Goal: Transaction & Acquisition: Purchase product/service

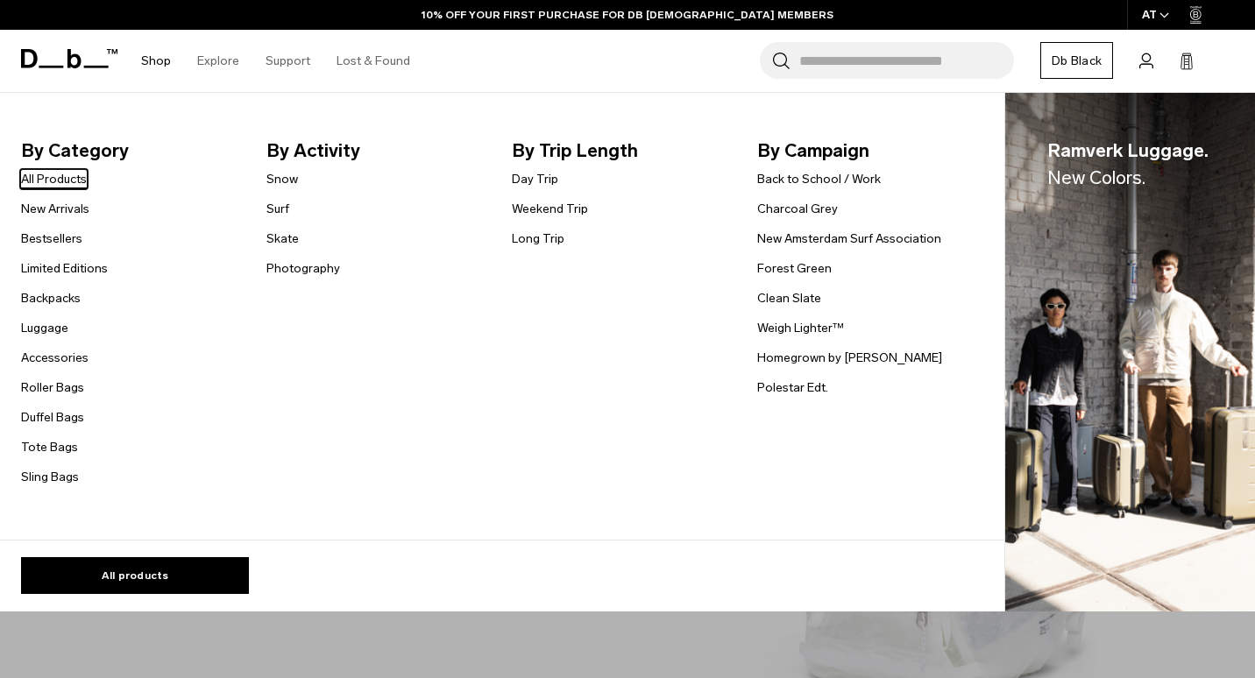
click at [61, 177] on link "All Products" at bounding box center [54, 179] width 66 height 18
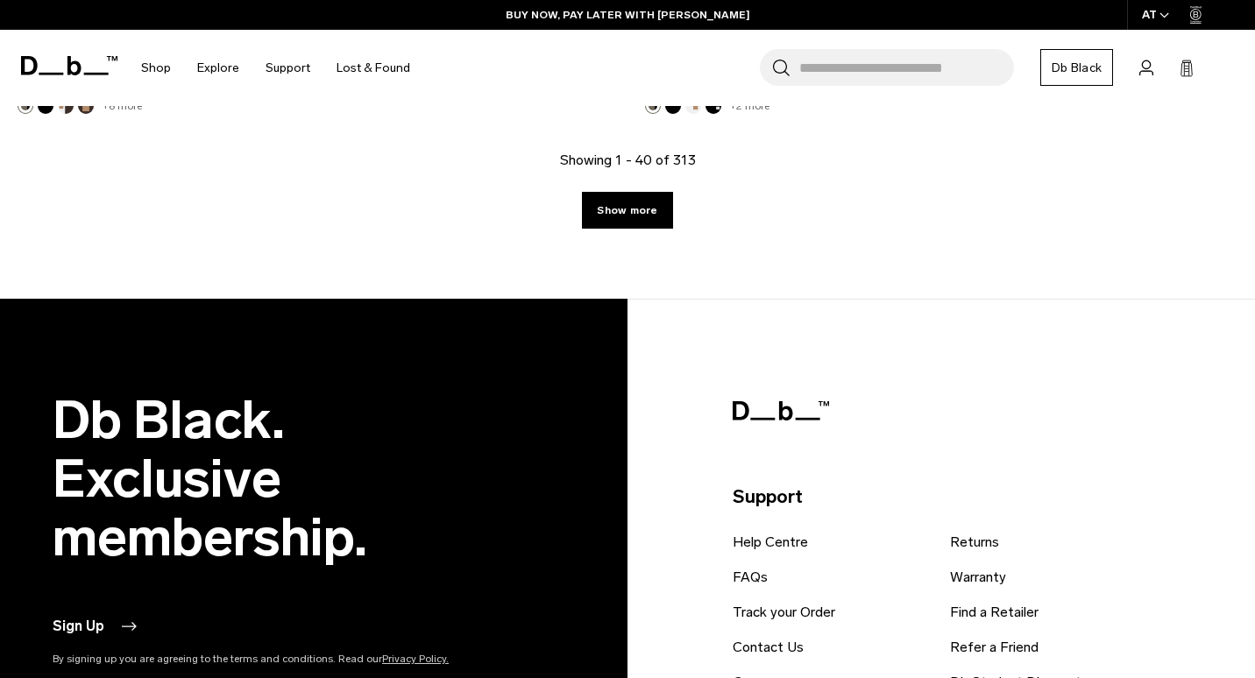
scroll to position [5632, 0]
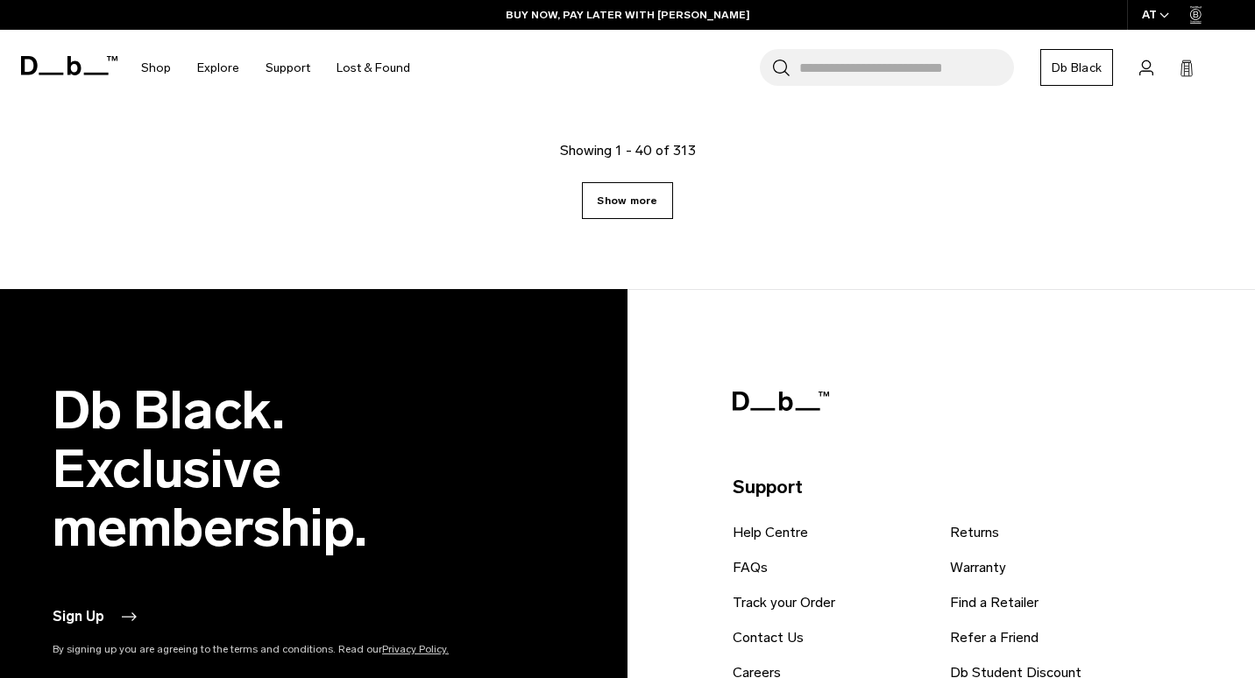
click at [634, 207] on link "Show more" at bounding box center [627, 200] width 90 height 37
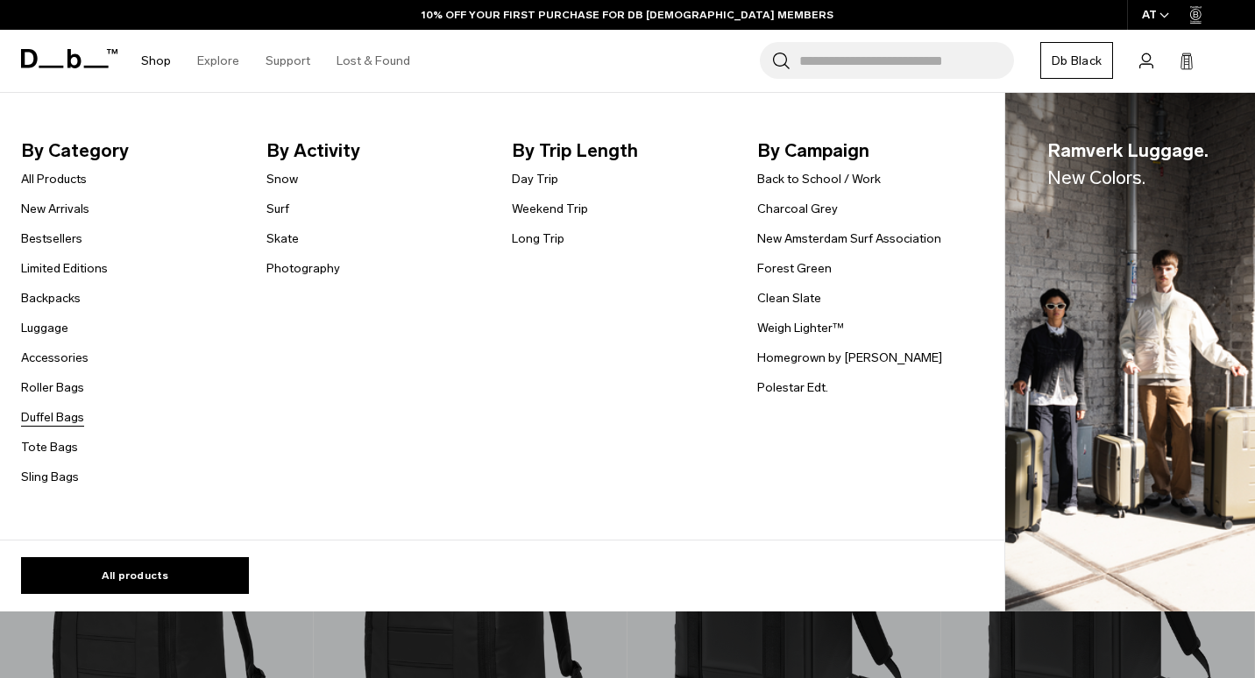
click at [58, 416] on link "Duffel Bags" at bounding box center [52, 417] width 63 height 18
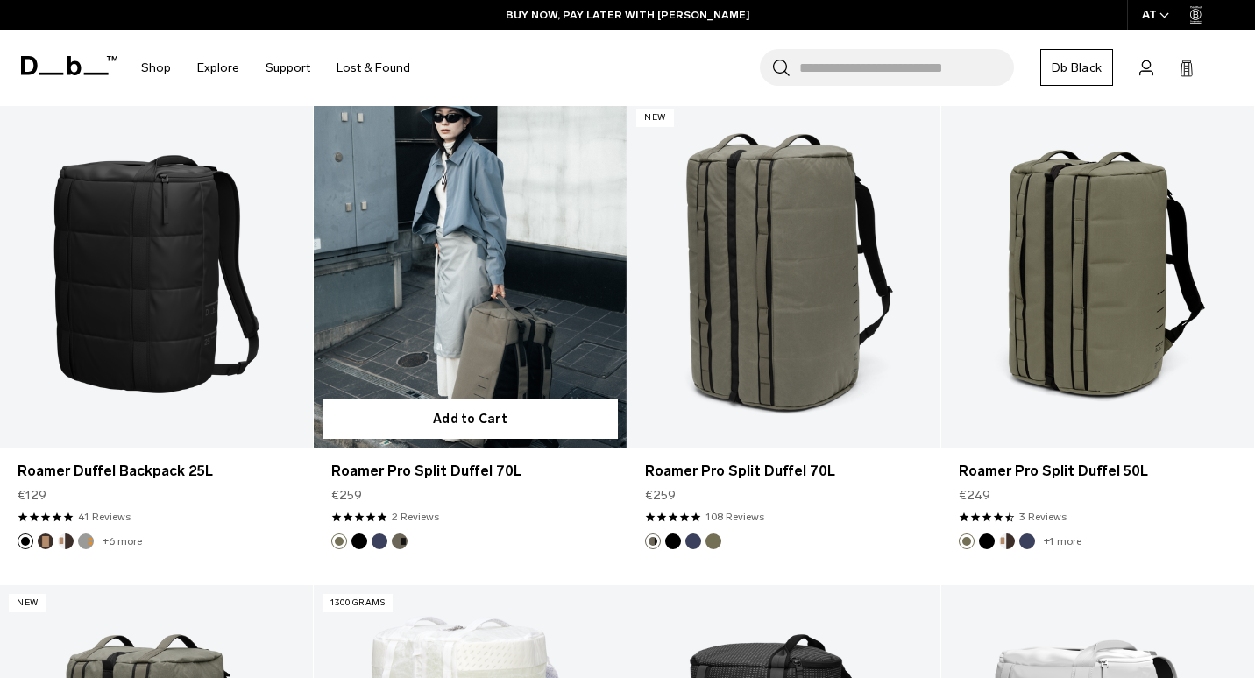
scroll to position [2267, 0]
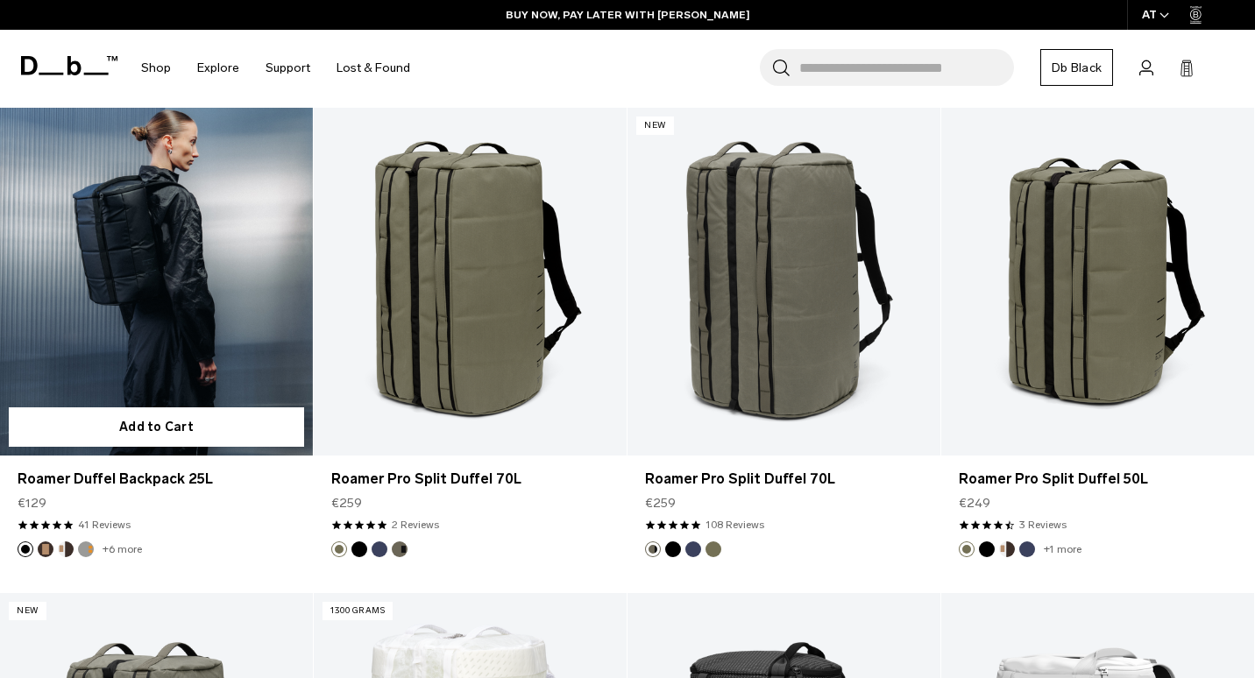
click at [233, 307] on link "Roamer Duffel Backpack 25L" at bounding box center [156, 282] width 313 height 348
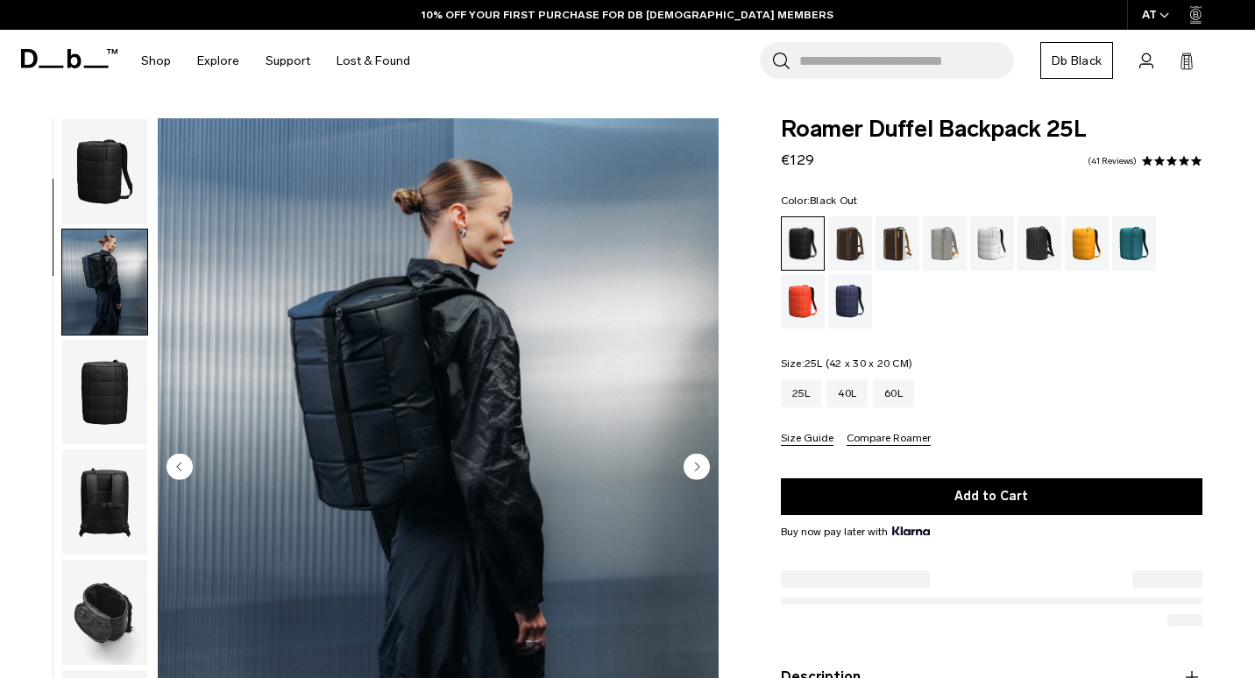
scroll to position [111, 0]
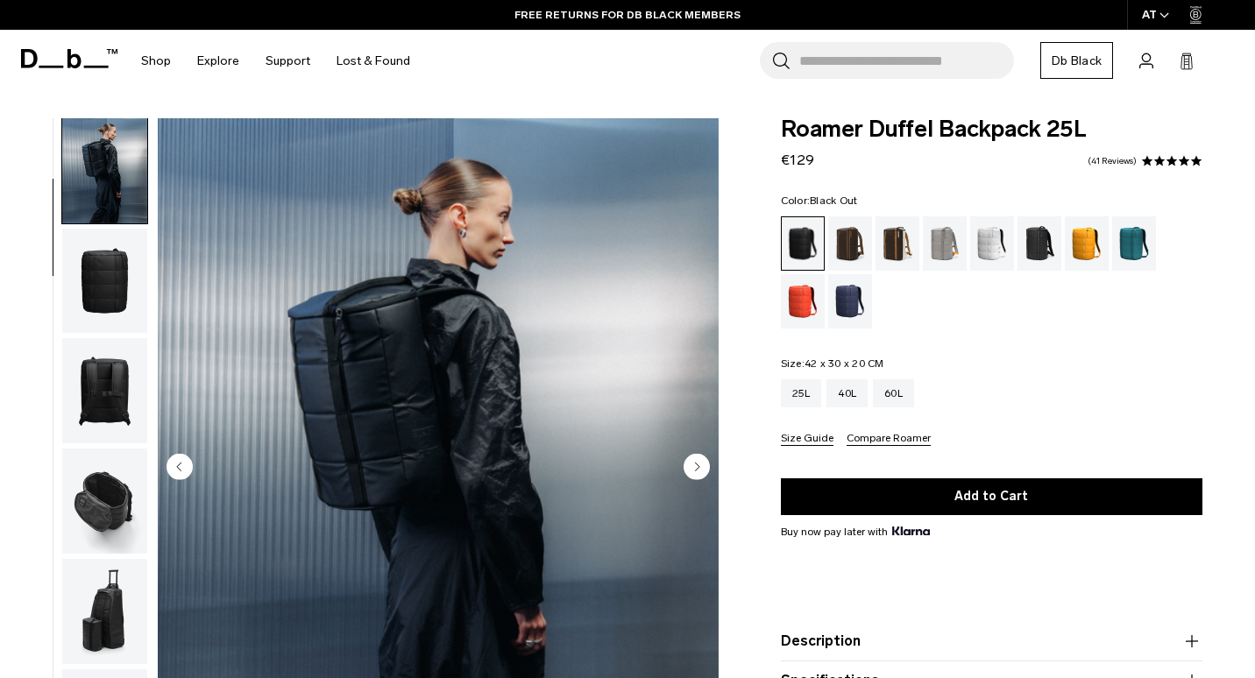
click at [1001, 346] on div "Color: Black Out Out of stock Size: 42 x 30 x 20 CM Out of stock 25L 40L 60L" at bounding box center [992, 320] width 422 height 251
drag, startPoint x: 1005, startPoint y: 344, endPoint x: 1020, endPoint y: 342, distance: 15.1
click at [1020, 342] on div "Color: Black Out Out of stock Size: 42 x 30 x 20 CM Out of stock 25L 40L 60L" at bounding box center [992, 320] width 422 height 251
click at [1024, 341] on div "Color: Black Out Out of stock Size: 42 x 30 x 20 CM Out of stock 25L 40L 60L" at bounding box center [992, 320] width 422 height 251
click at [699, 469] on circle "Next slide" at bounding box center [697, 466] width 26 height 26
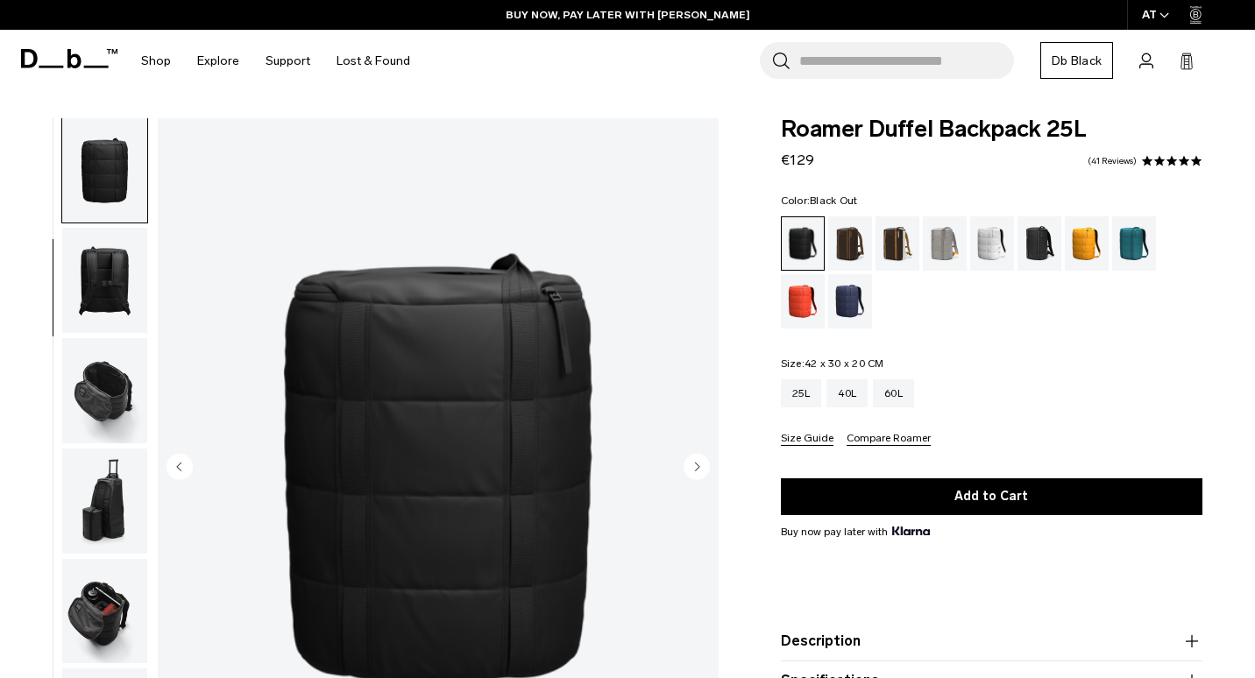
click at [699, 469] on circle "Next slide" at bounding box center [697, 466] width 26 height 26
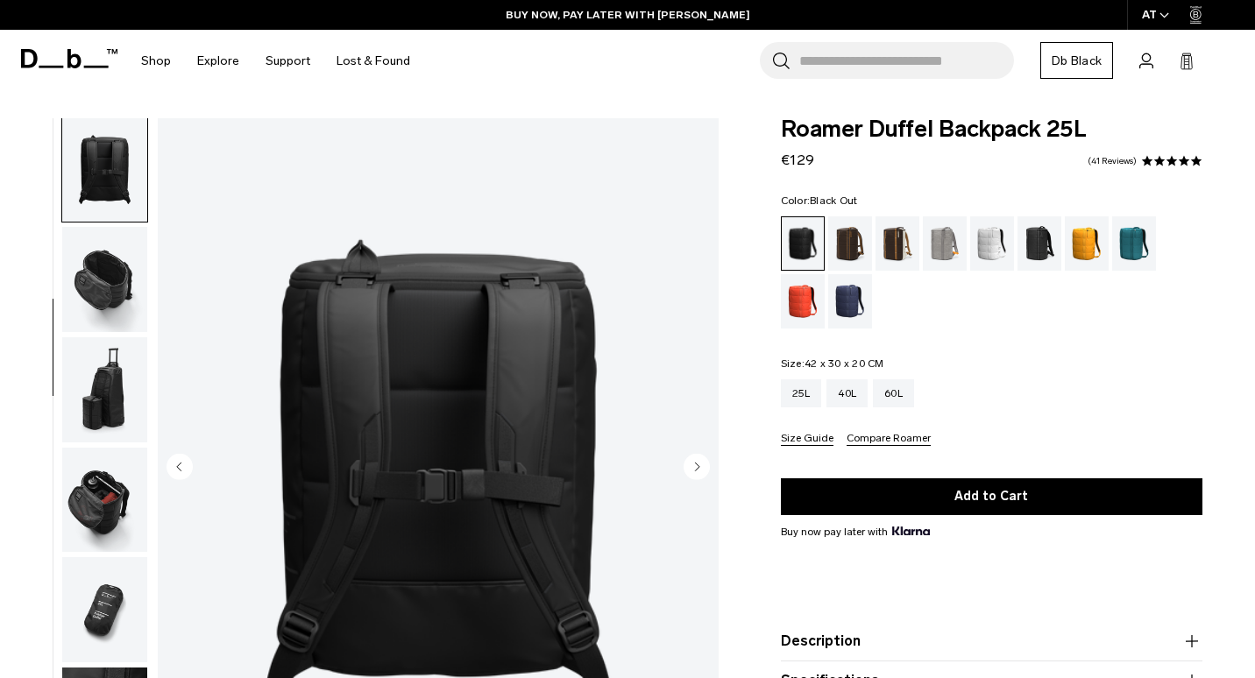
click at [699, 469] on circle "Next slide" at bounding box center [697, 466] width 26 height 26
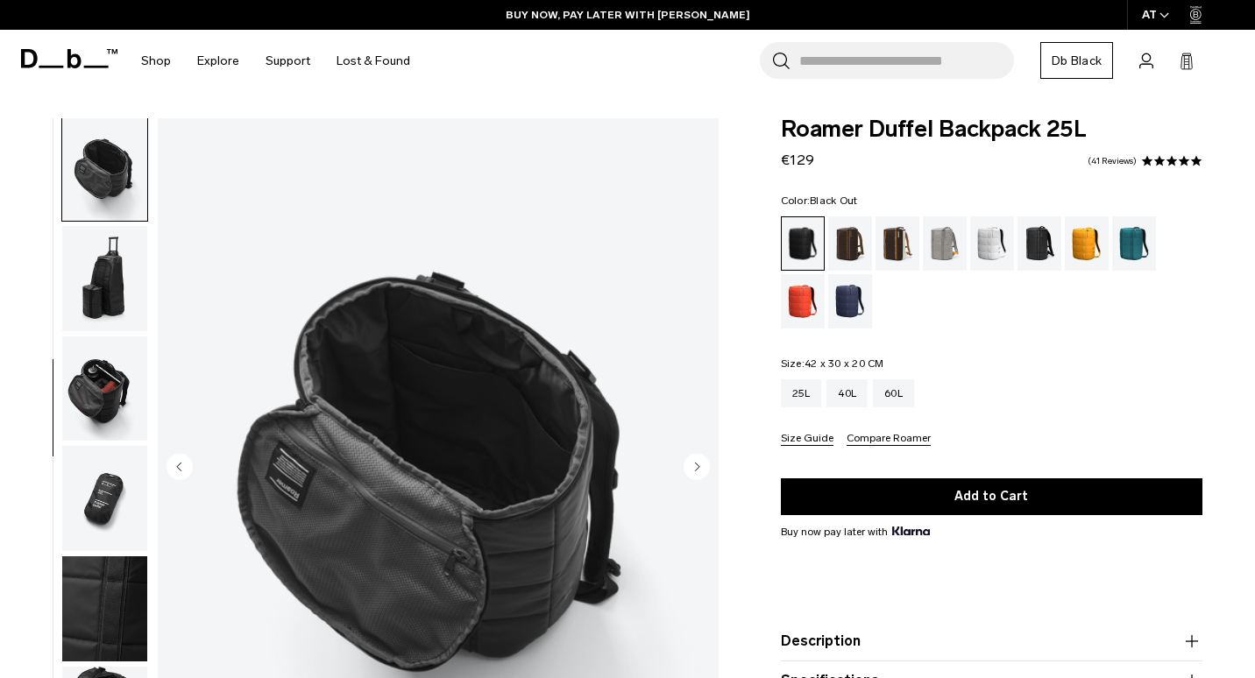
click at [699, 469] on circle "Next slide" at bounding box center [697, 466] width 26 height 26
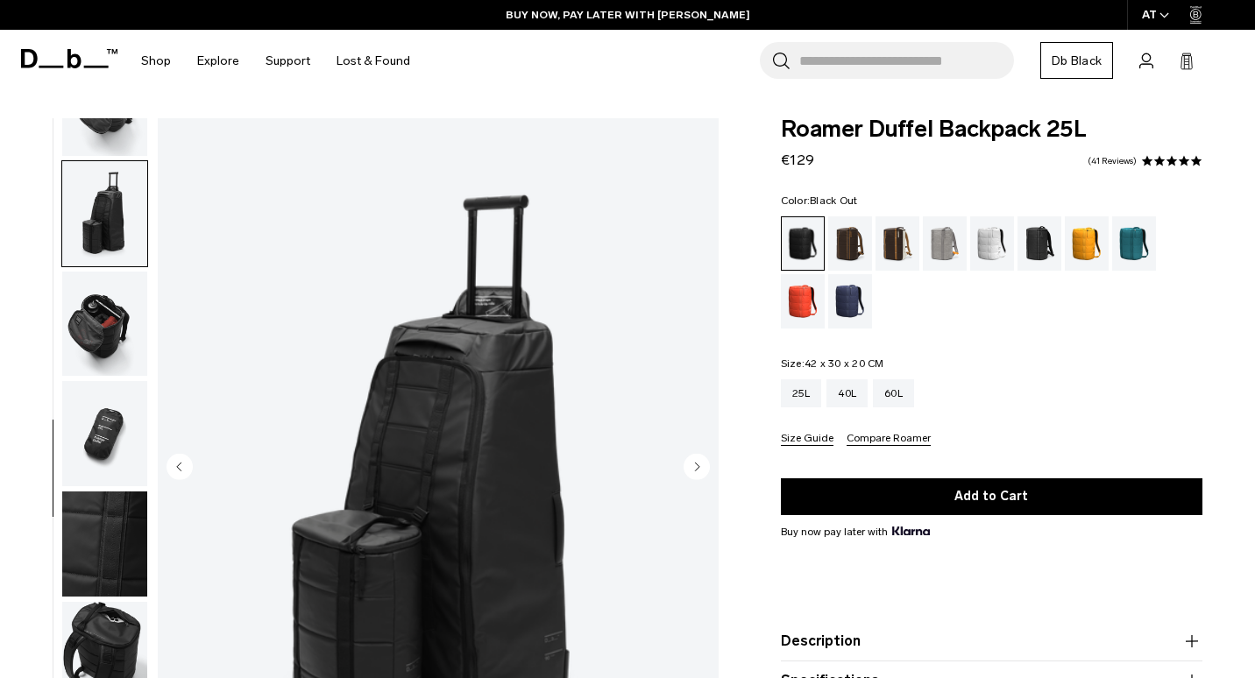
click at [699, 469] on circle "Next slide" at bounding box center [697, 466] width 26 height 26
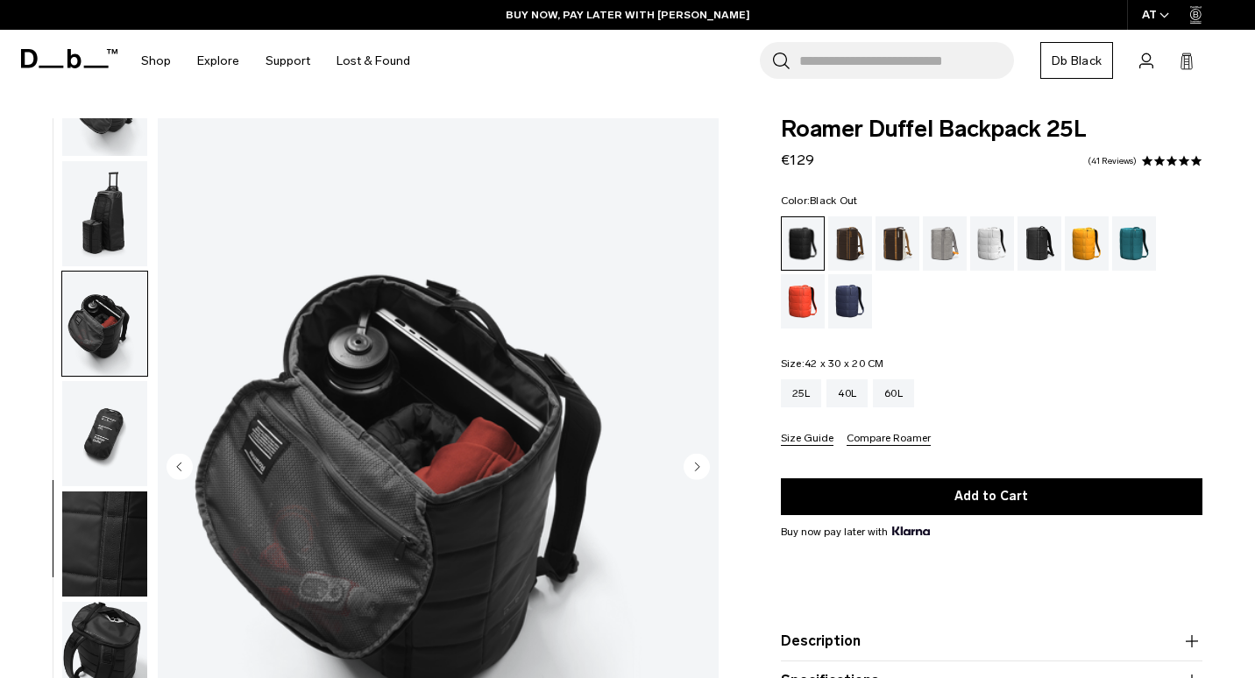
click at [699, 469] on circle "Next slide" at bounding box center [697, 466] width 26 height 26
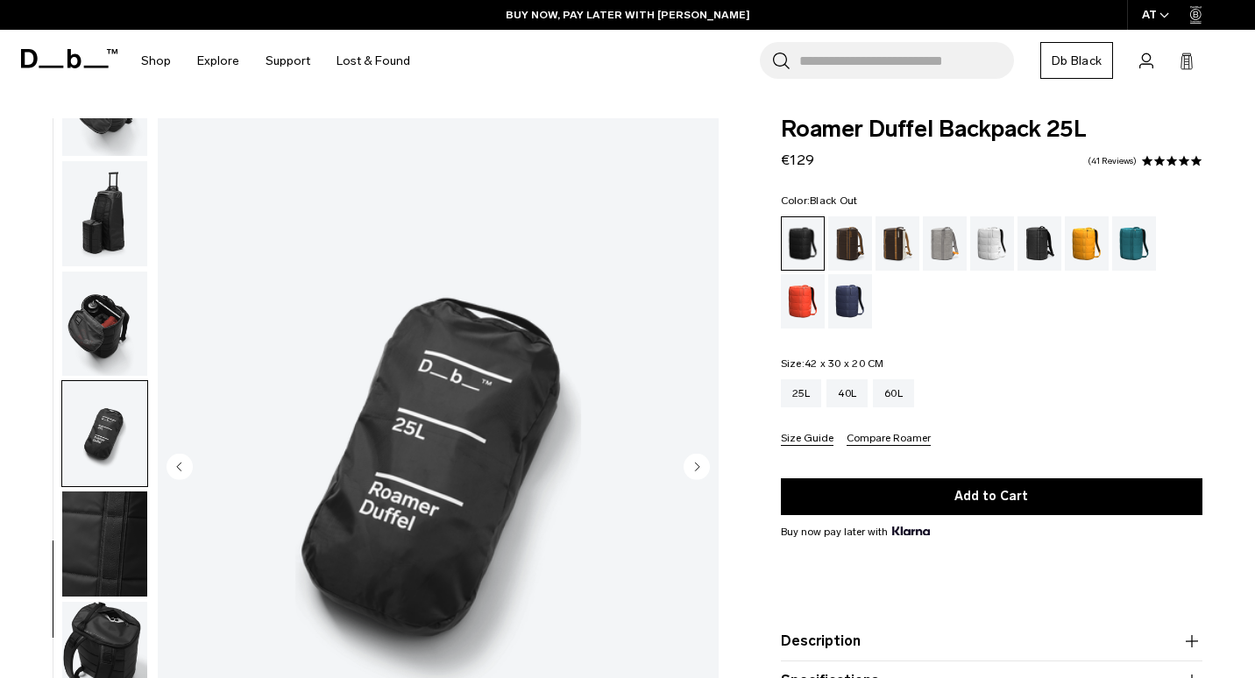
click at [699, 469] on circle "Next slide" at bounding box center [697, 466] width 26 height 26
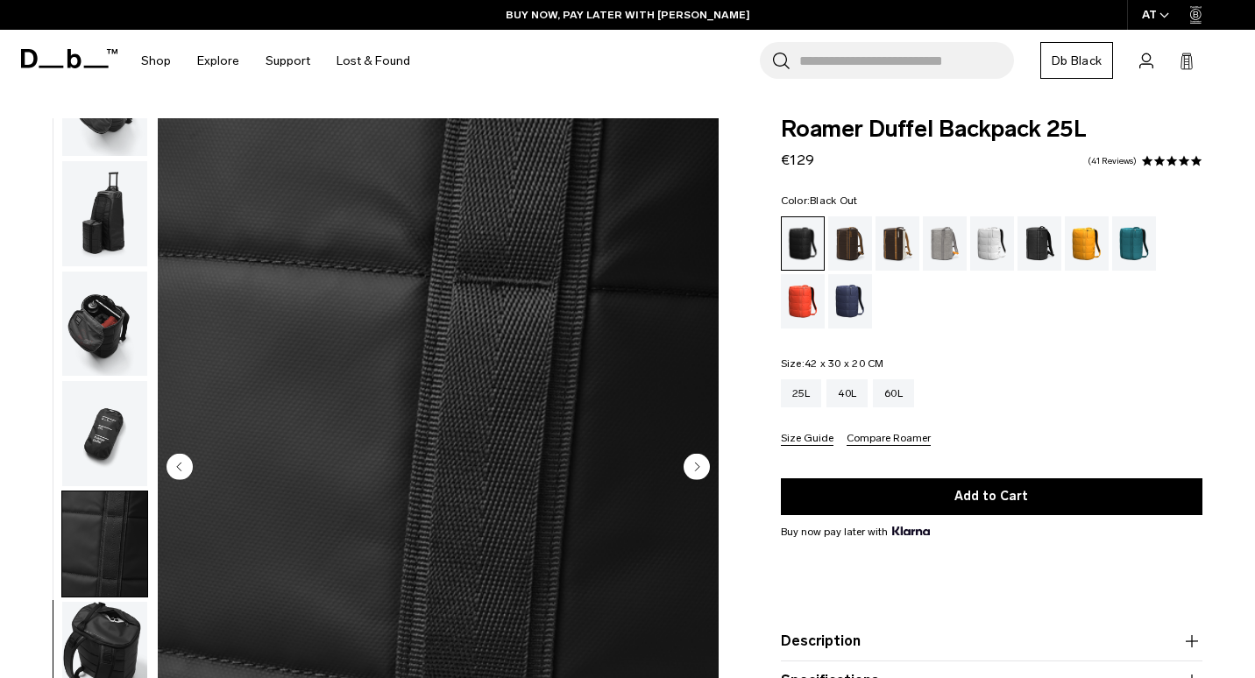
click at [699, 469] on circle "Next slide" at bounding box center [697, 466] width 26 height 26
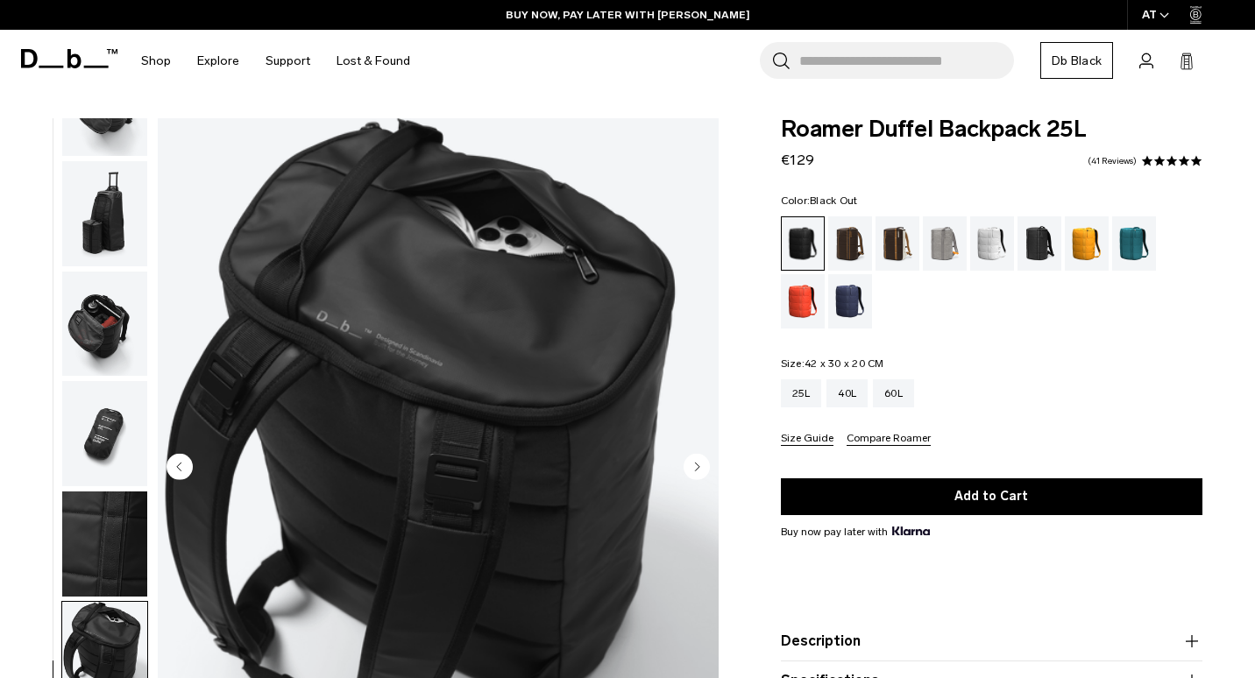
click at [699, 469] on circle "Next slide" at bounding box center [697, 466] width 26 height 26
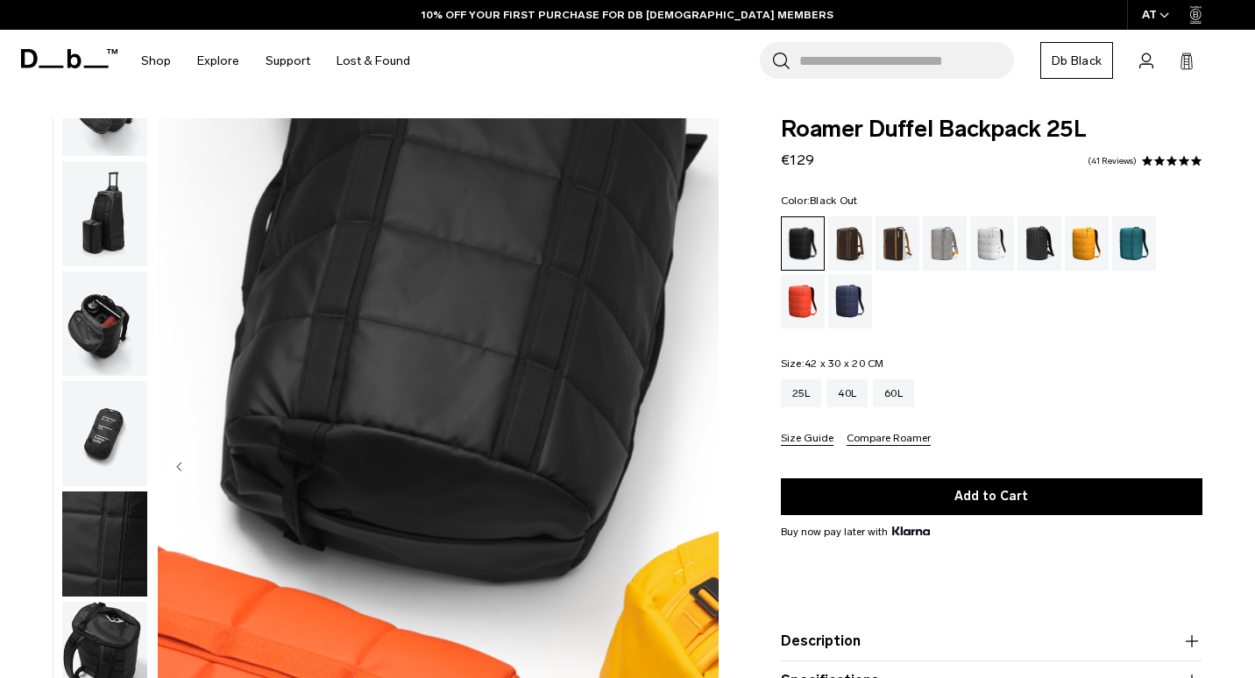
click at [699, 469] on img "11 / 11" at bounding box center [438, 468] width 561 height 700
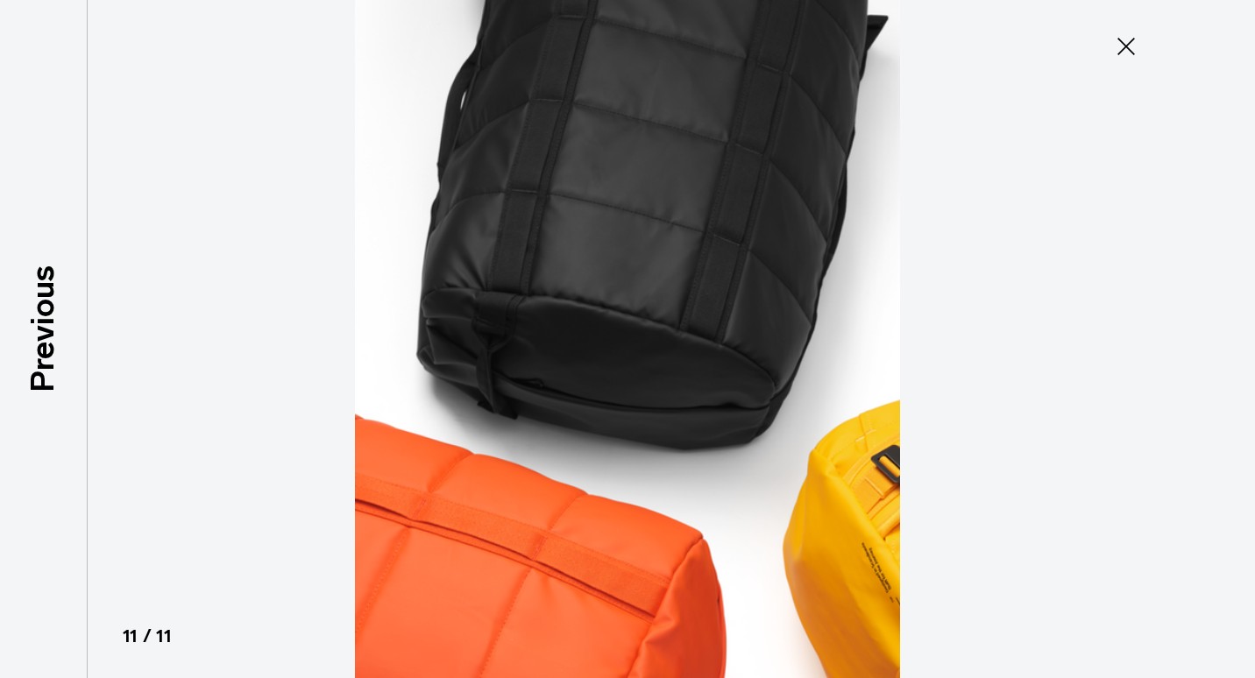
click at [699, 469] on img at bounding box center [627, 339] width 789 height 678
click at [1132, 47] on icon at bounding box center [1126, 46] width 28 height 28
